Goal: Transaction & Acquisition: Purchase product/service

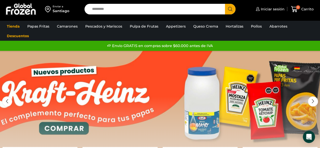
click at [120, 9] on input "Search input" at bounding box center [156, 9] width 133 height 11
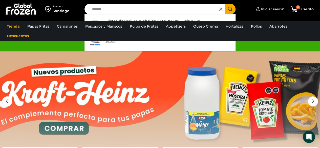
click at [225, 4] on button "Search" at bounding box center [230, 9] width 11 height 11
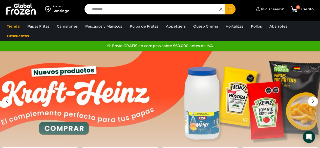
type input "*******"
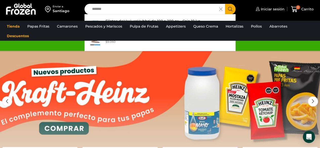
click at [225, 4] on button "Search" at bounding box center [230, 9] width 11 height 11
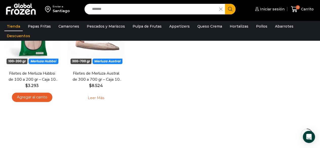
scroll to position [90, 0]
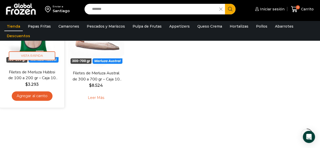
click at [34, 54] on span "Vista Rápida" at bounding box center [32, 55] width 47 height 9
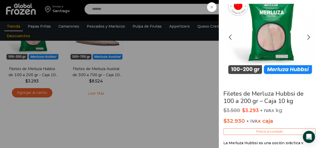
scroll to position [5, 0]
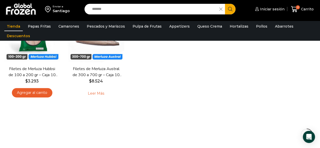
click at [15, 25] on link "Tienda" at bounding box center [13, 27] width 18 height 10
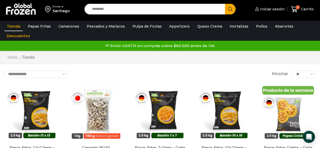
click at [13, 57] on link "Inicio" at bounding box center [12, 58] width 10 height 6
